Goal: Information Seeking & Learning: Learn about a topic

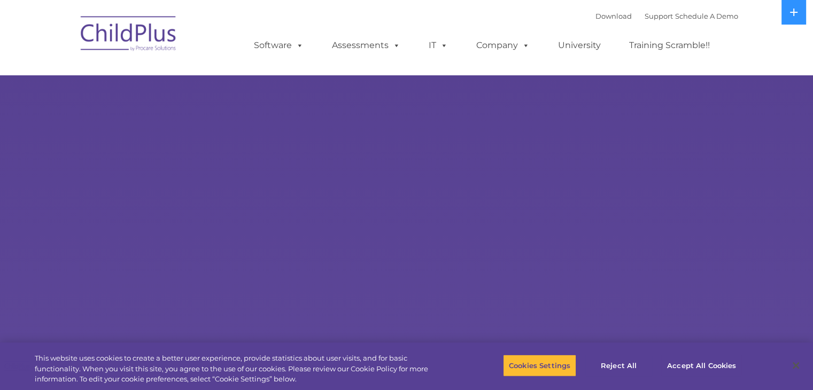
select select "MEDIUM"
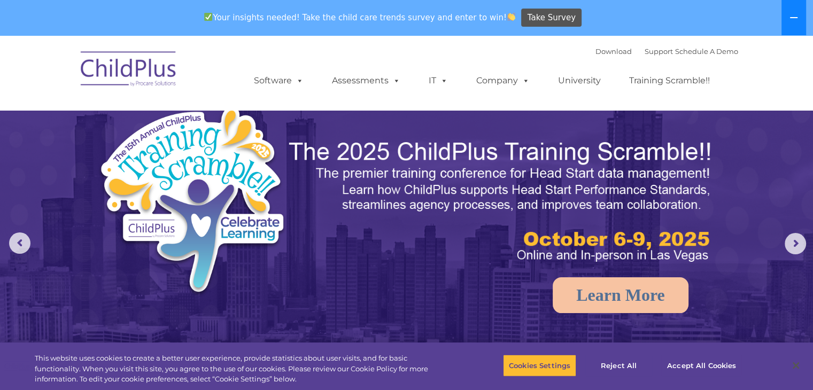
click at [790, 22] on button at bounding box center [794, 17] width 25 height 35
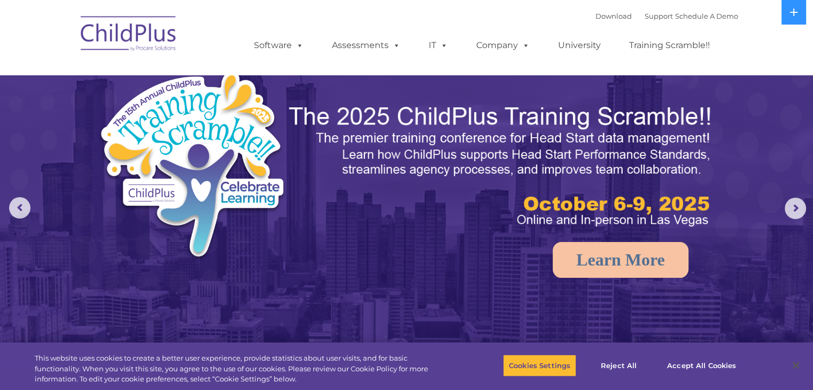
click at [103, 33] on img at bounding box center [128, 35] width 107 height 53
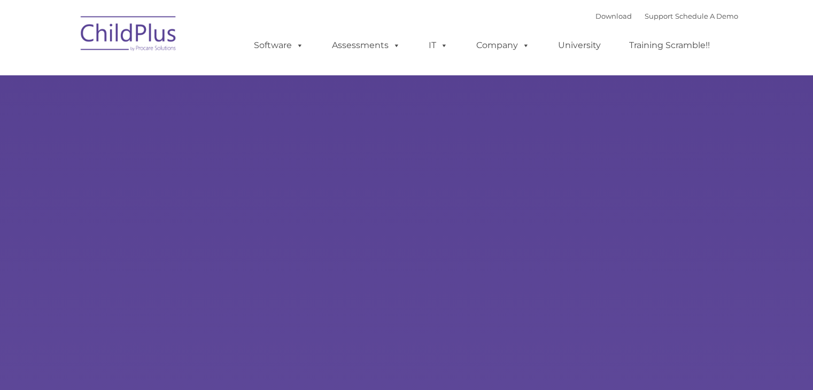
type input ""
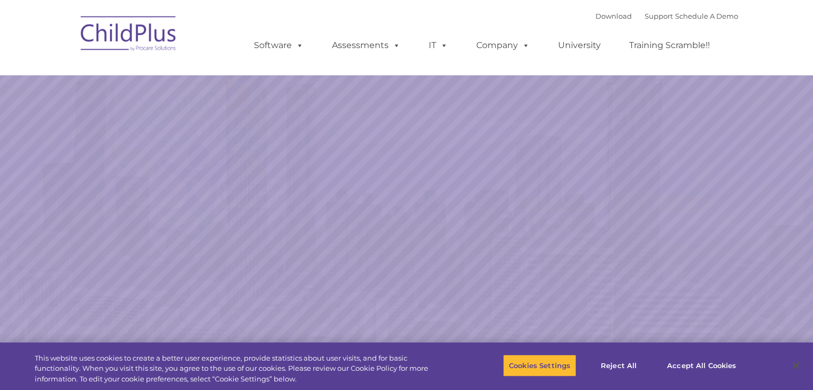
select select "MEDIUM"
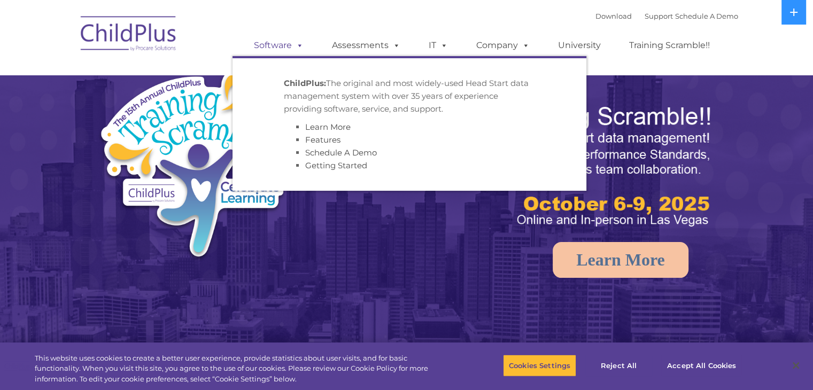
click at [279, 50] on link "Software" at bounding box center [278, 45] width 71 height 21
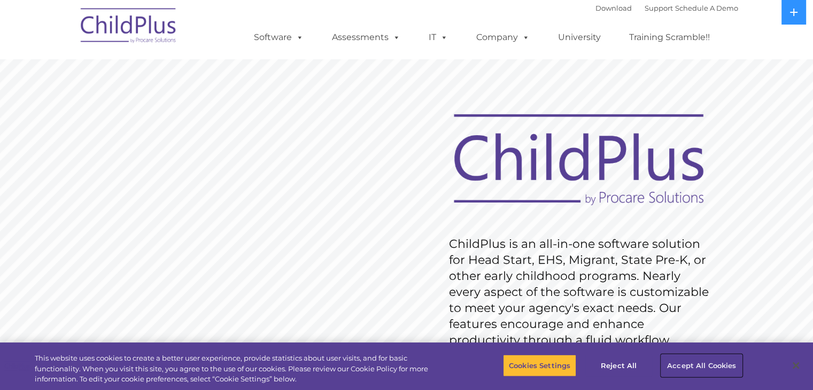
click at [680, 363] on button "Accept All Cookies" at bounding box center [701, 365] width 81 height 22
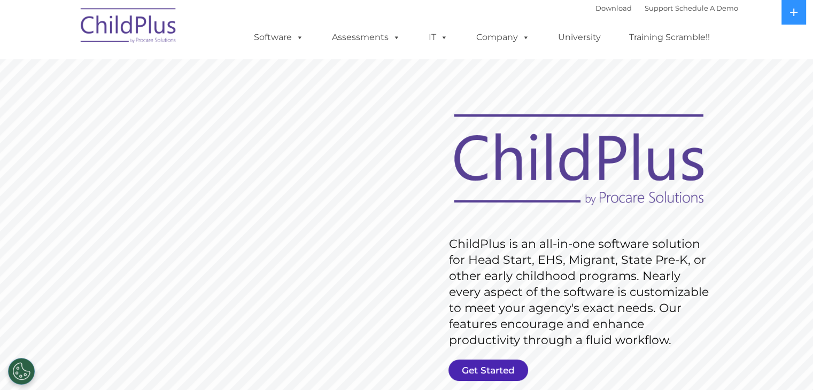
click at [493, 371] on link "Get Started" at bounding box center [489, 370] width 80 height 21
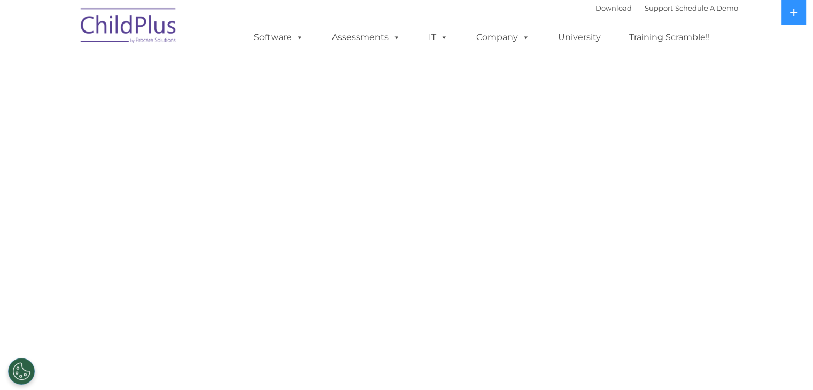
select select "MEDIUM"
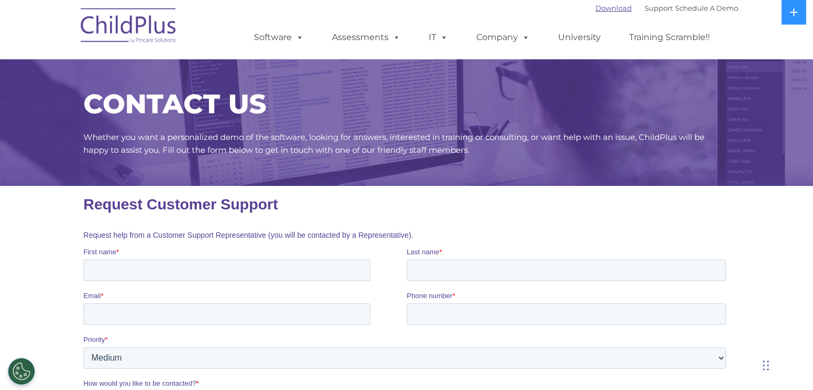
click at [596, 5] on link "Download" at bounding box center [614, 8] width 36 height 9
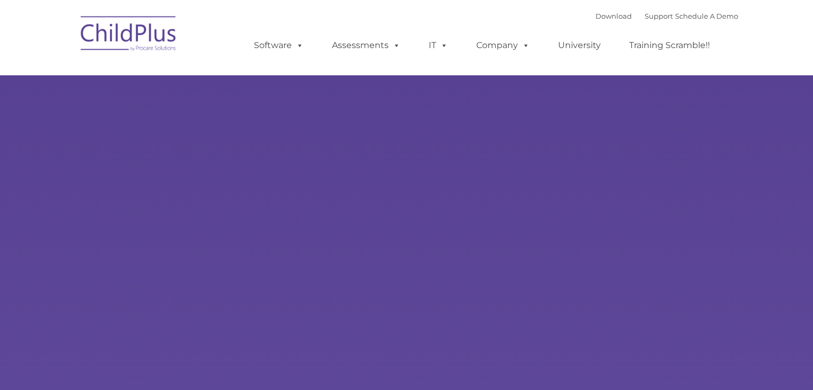
type input ""
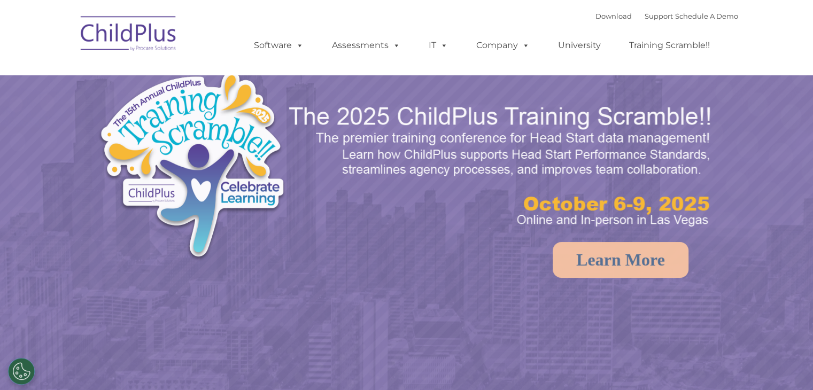
select select "MEDIUM"
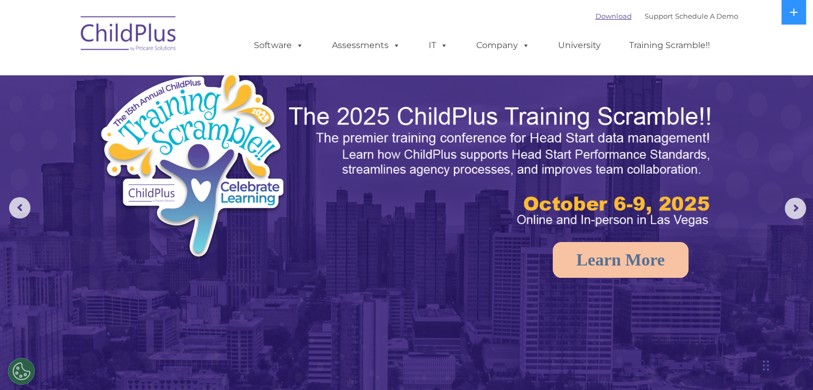
click at [596, 16] on link "Download" at bounding box center [614, 16] width 36 height 9
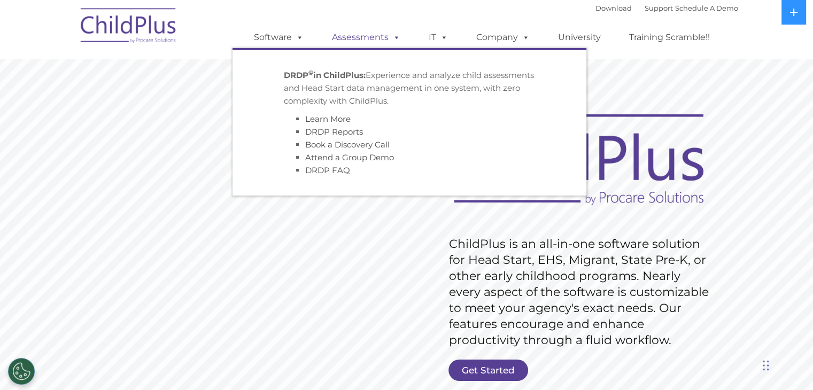
click at [394, 40] on span at bounding box center [395, 37] width 12 height 10
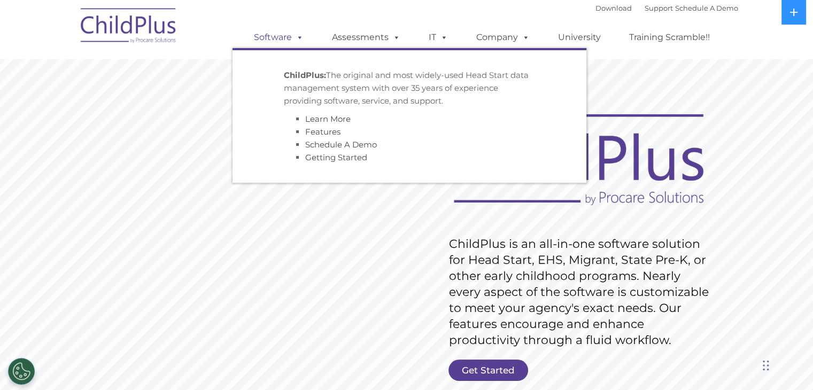
click at [289, 33] on link "Software" at bounding box center [278, 37] width 71 height 21
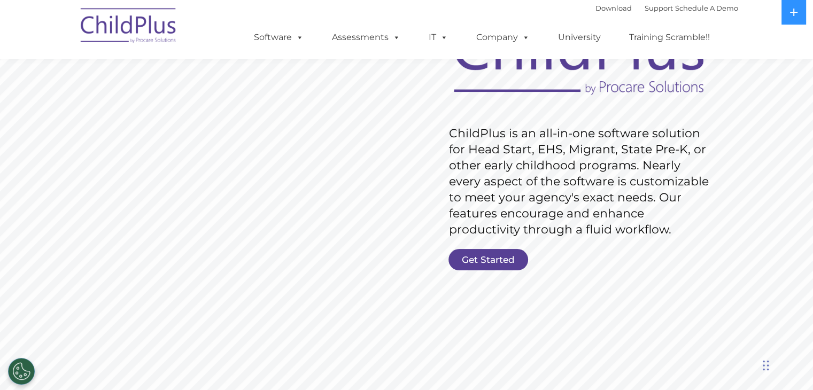
scroll to position [110, 0]
click at [111, 32] on img at bounding box center [128, 27] width 107 height 53
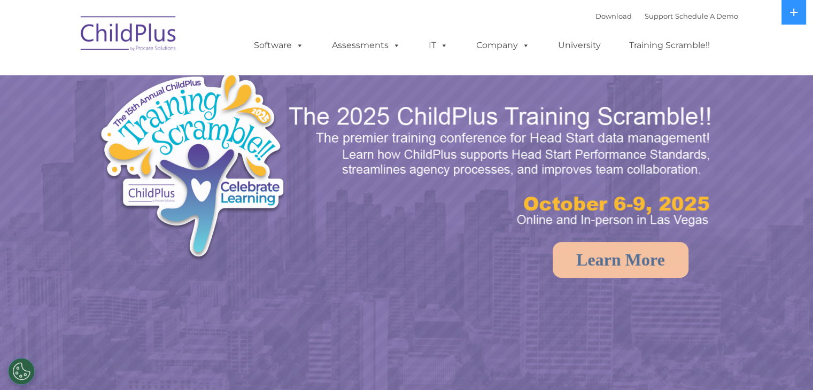
select select "MEDIUM"
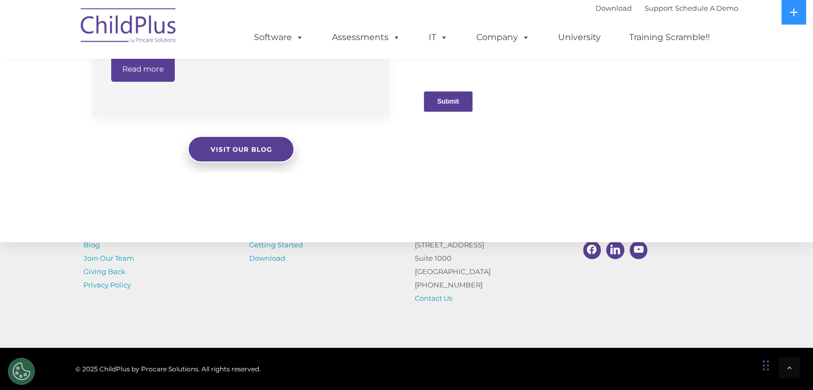
scroll to position [1212, 0]
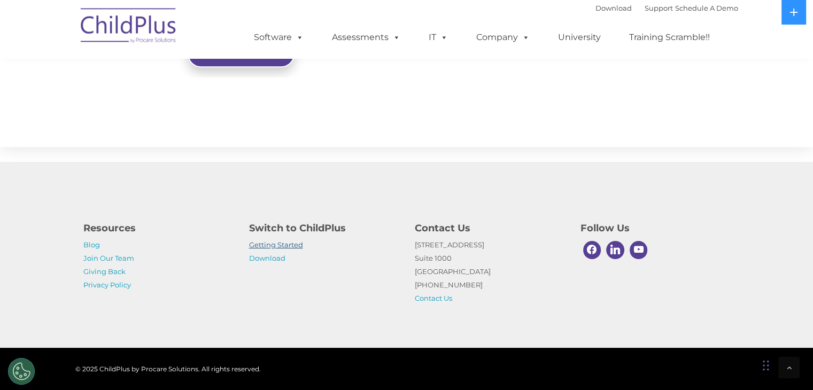
click at [268, 243] on link "Getting Started" at bounding box center [276, 245] width 54 height 9
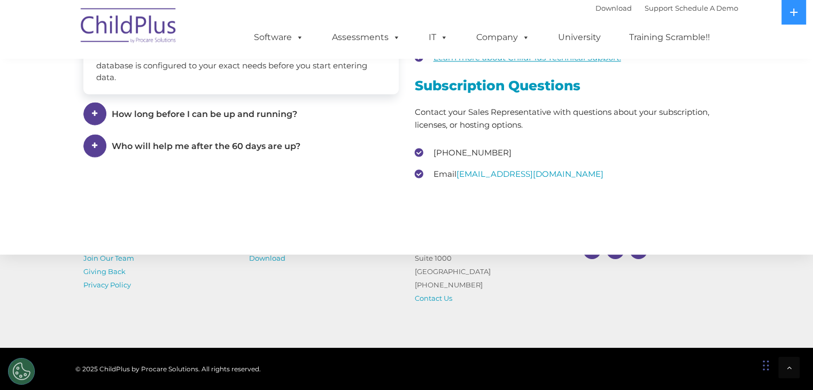
scroll to position [1570, 0]
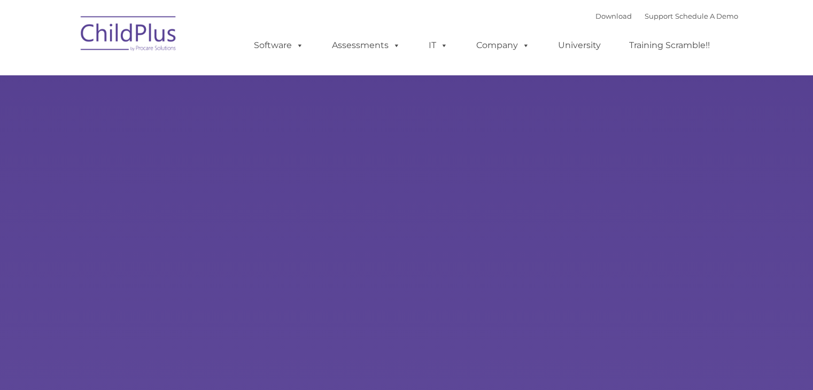
type input ""
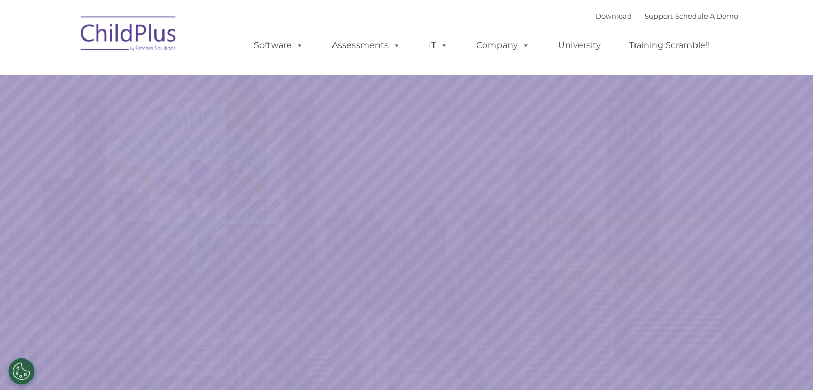
select select "MEDIUM"
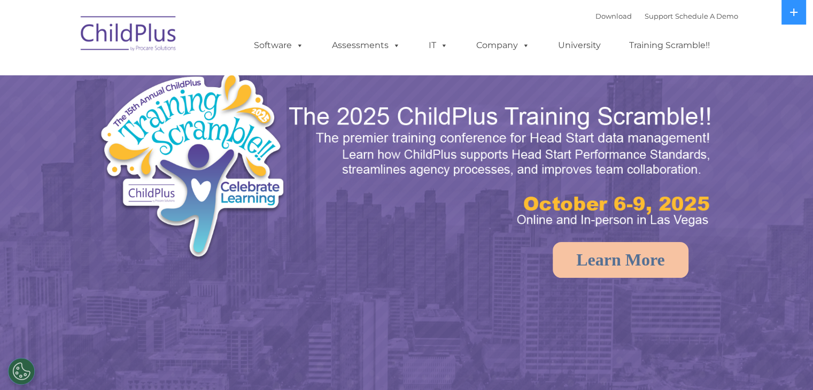
select select "MEDIUM"
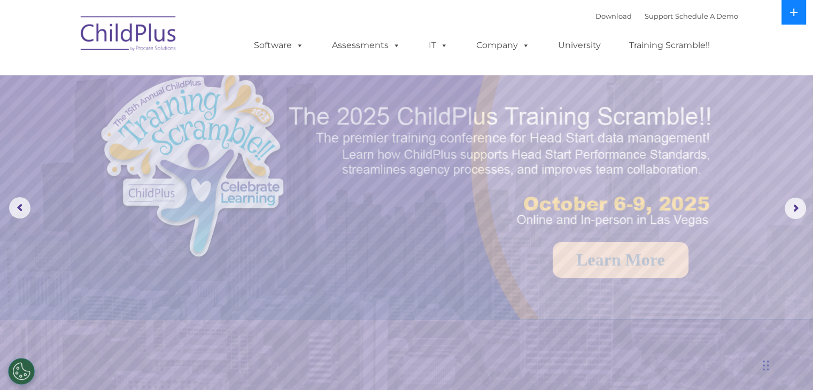
click at [798, 11] on icon at bounding box center [794, 12] width 9 height 9
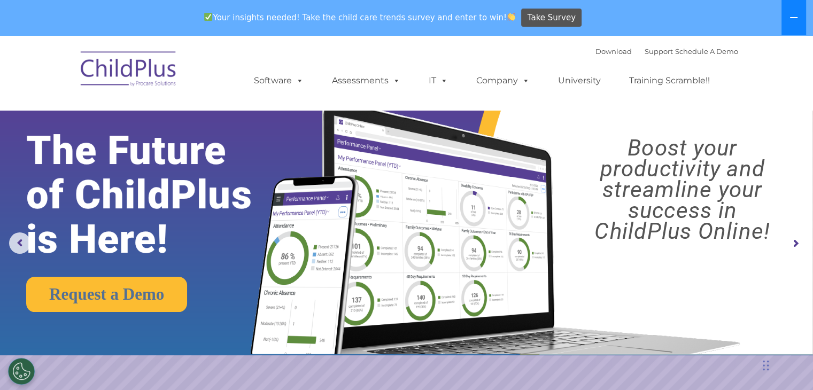
click at [790, 17] on icon at bounding box center [793, 17] width 7 height 1
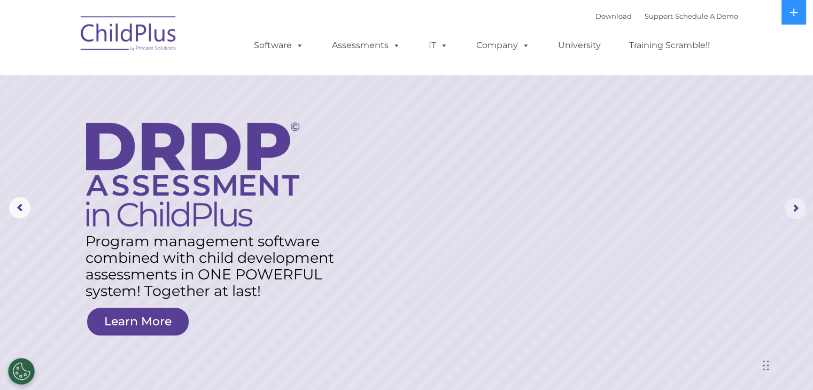
click at [795, 209] on rs-arrow at bounding box center [795, 208] width 21 height 21
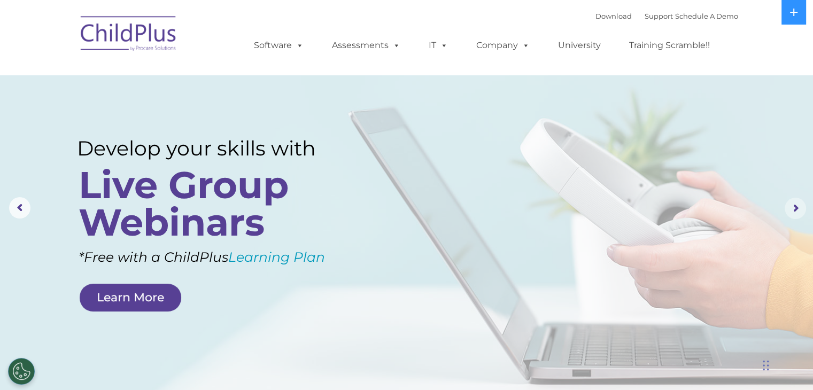
click at [795, 209] on rs-arrow at bounding box center [795, 208] width 21 height 21
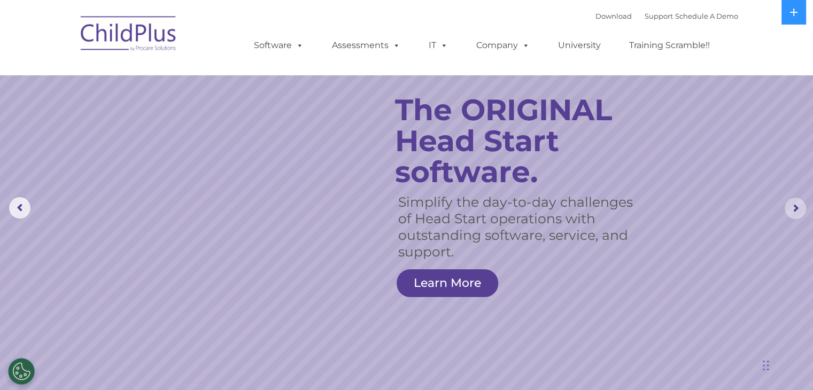
click at [792, 211] on rs-arrow at bounding box center [795, 208] width 21 height 21
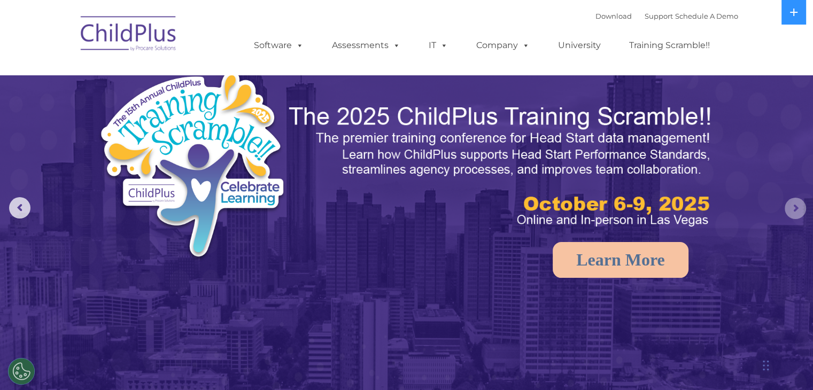
click at [792, 211] on rs-arrow at bounding box center [795, 208] width 21 height 21
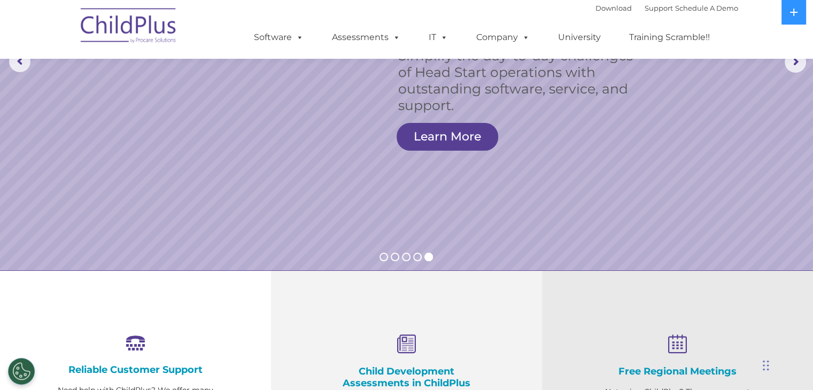
scroll to position [146, 0]
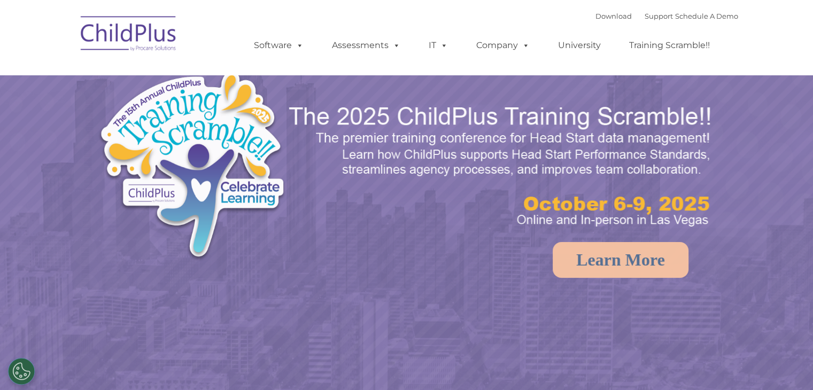
select select "MEDIUM"
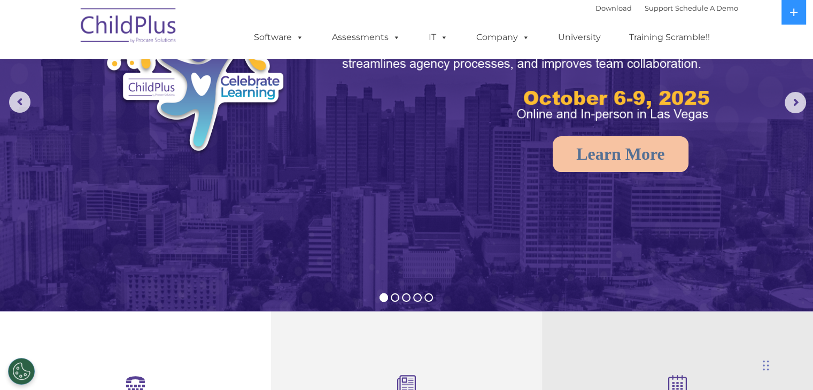
scroll to position [109, 0]
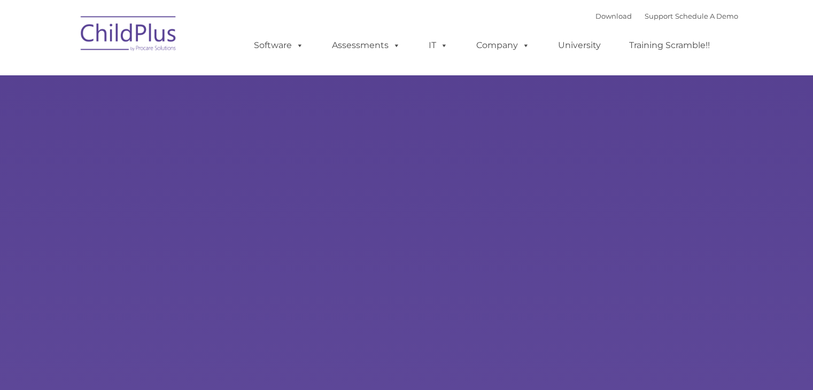
type input ""
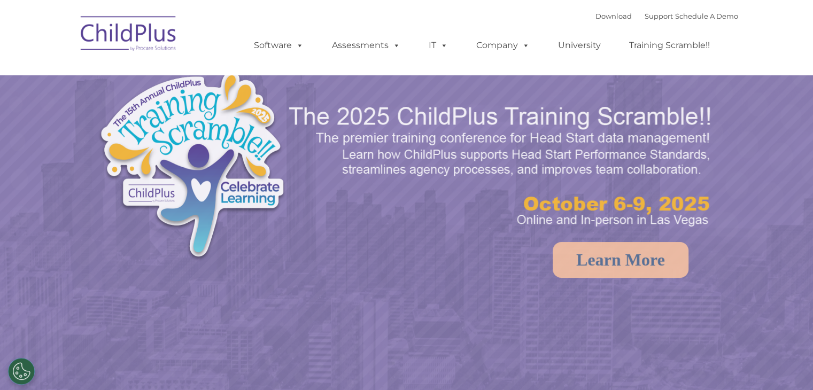
select select "MEDIUM"
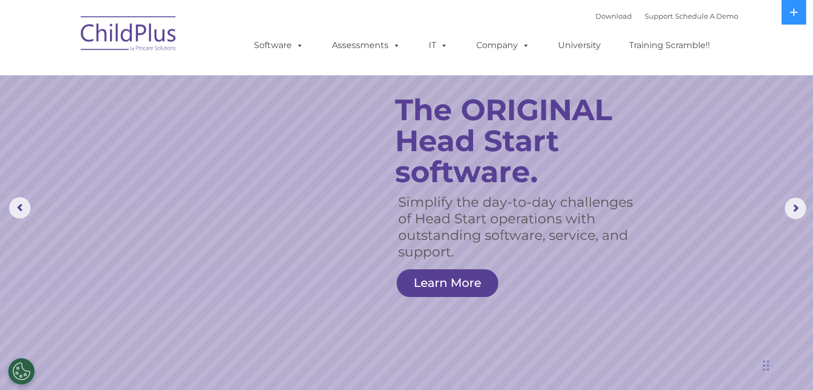
click at [493, 194] on rs-layer "Simplify the day-to-day challenges of Head Start operations with outstanding so…" at bounding box center [517, 227] width 238 height 66
